Goal: Check status: Check status

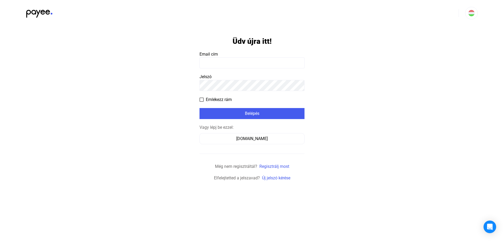
click at [301, 103] on div at bounding box center [256, 124] width 108 height 66
click at [301, 62] on tkfieldicon at bounding box center [301, 63] width 4 height 11
click at [301, 63] on tkfieldicon at bounding box center [301, 63] width 4 height 11
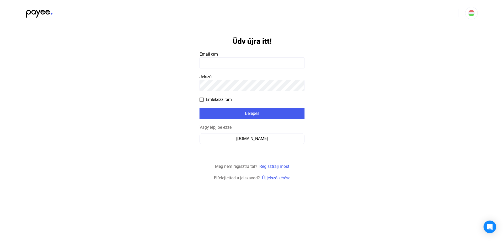
click at [266, 66] on input at bounding box center [252, 63] width 105 height 11
click at [265, 65] on input at bounding box center [252, 63] width 105 height 11
click at [302, 64] on tkfieldicon at bounding box center [301, 63] width 4 height 11
click at [302, 85] on tkfieldicon at bounding box center [301, 85] width 4 height 11
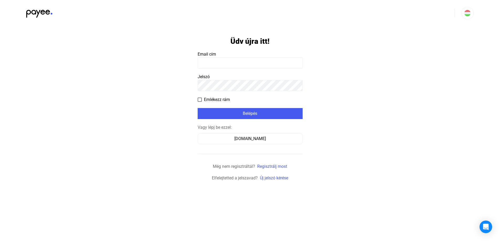
click at [236, 66] on input at bounding box center [250, 63] width 105 height 11
click at [234, 66] on input at bounding box center [250, 63] width 105 height 11
type input "**********"
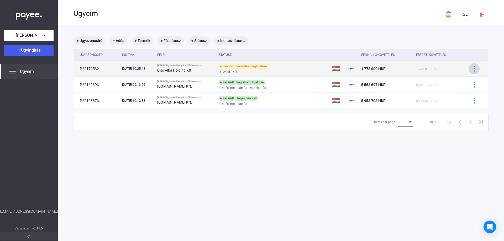
click at [472, 67] on img at bounding box center [475, 69] width 6 height 6
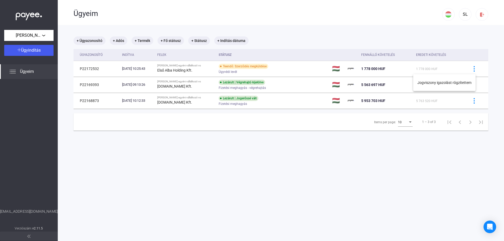
click at [132, 66] on div at bounding box center [252, 120] width 504 height 241
click at [132, 66] on div "[DATE] 10:25:43" at bounding box center [137, 68] width 31 height 5
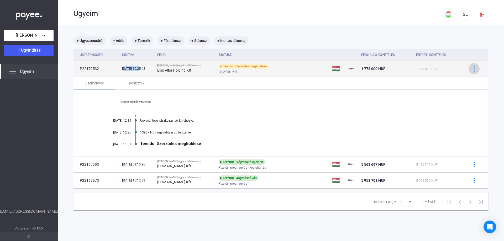
click at [472, 66] on img at bounding box center [475, 69] width 6 height 6
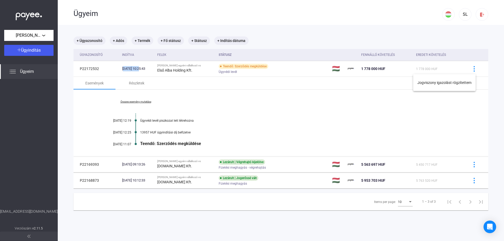
click at [473, 166] on div at bounding box center [252, 120] width 504 height 241
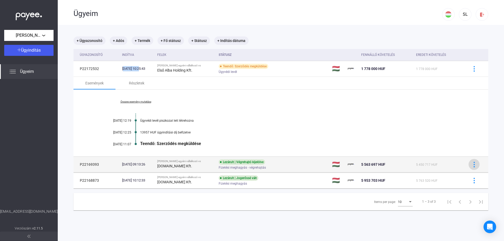
click at [472, 165] on img at bounding box center [475, 165] width 6 height 6
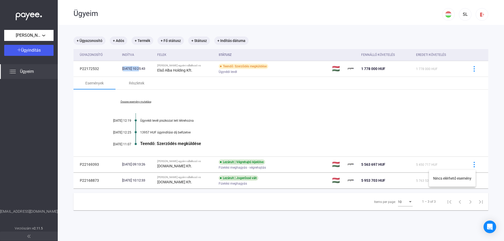
click at [470, 70] on div at bounding box center [252, 120] width 504 height 241
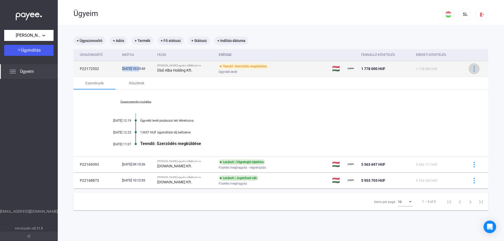
click at [472, 70] on img at bounding box center [475, 69] width 6 height 6
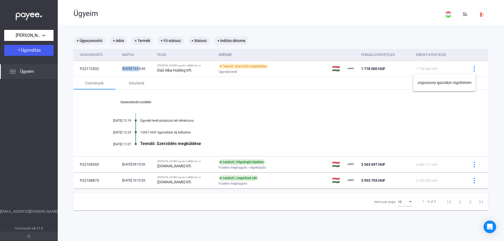
click at [173, 143] on div at bounding box center [252, 120] width 504 height 241
click at [131, 83] on div "Részletek" at bounding box center [136, 83] width 15 height 6
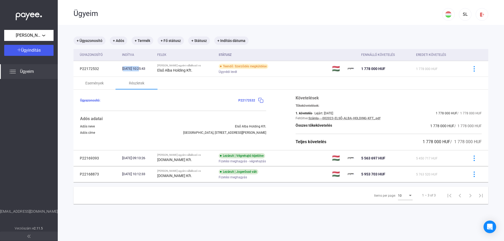
click at [21, 70] on span "Ügyeim" at bounding box center [27, 72] width 14 height 6
click at [30, 34] on span "[PERSON_NAME] egyéni vállalkozó" at bounding box center [29, 35] width 26 height 6
click at [30, 34] on div at bounding box center [252, 120] width 504 height 241
